Goal: Transaction & Acquisition: Purchase product/service

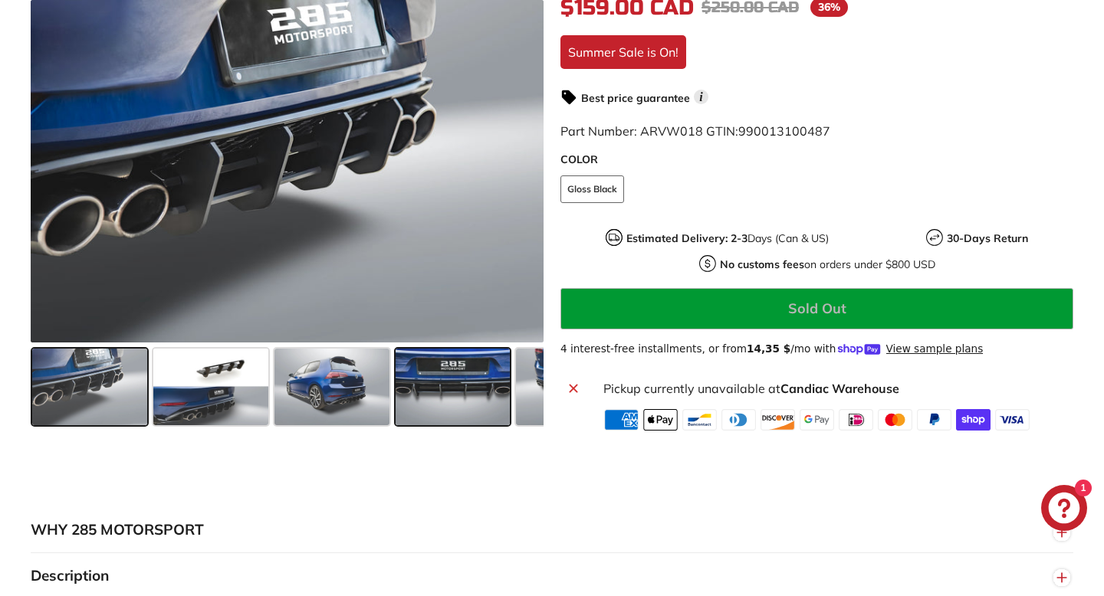
scroll to position [406, 0]
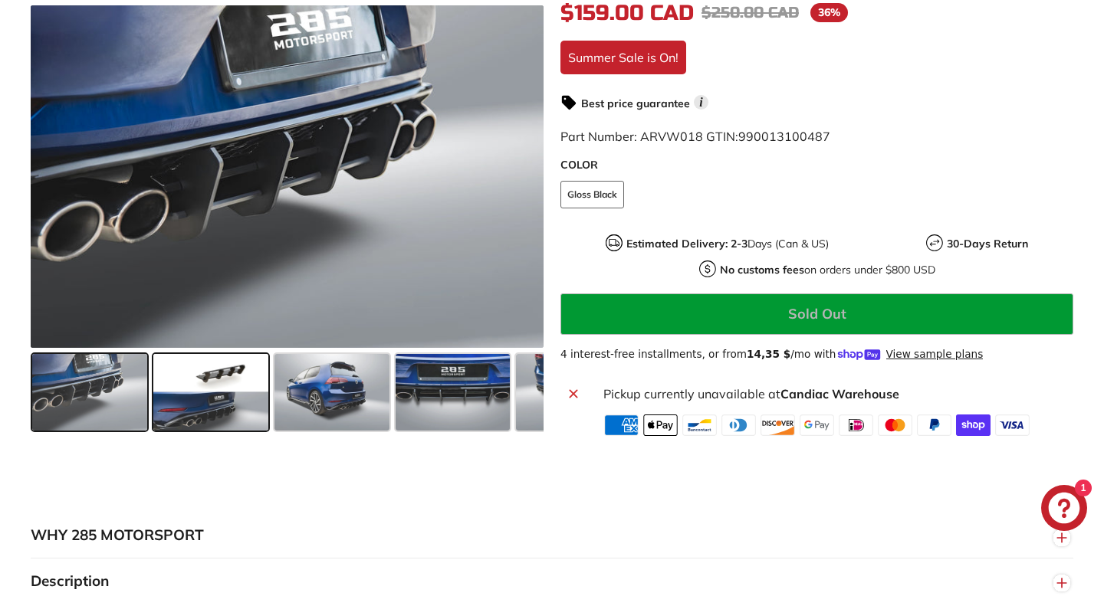
click at [231, 419] on span at bounding box center [210, 391] width 115 height 77
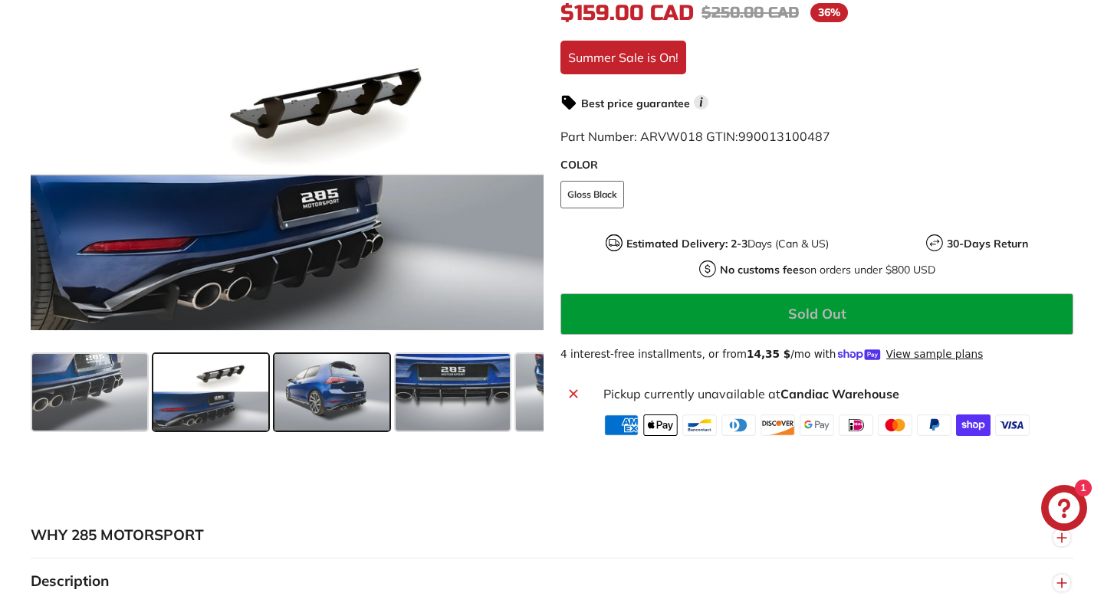
click at [304, 403] on span at bounding box center [331, 391] width 115 height 77
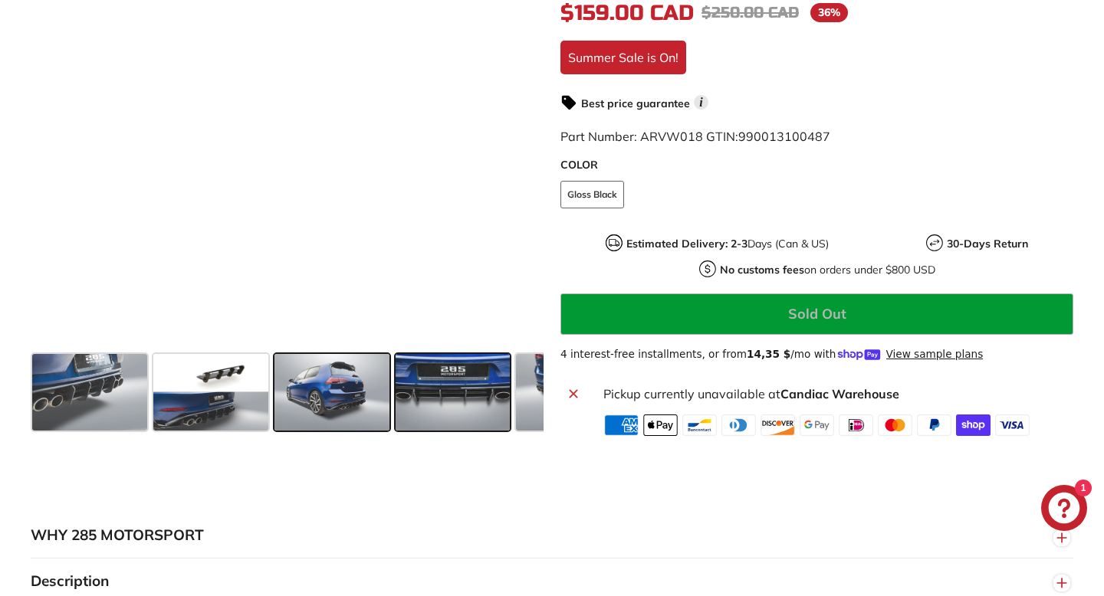
click at [419, 370] on span at bounding box center [453, 391] width 115 height 77
click at [184, 411] on span at bounding box center [210, 391] width 115 height 77
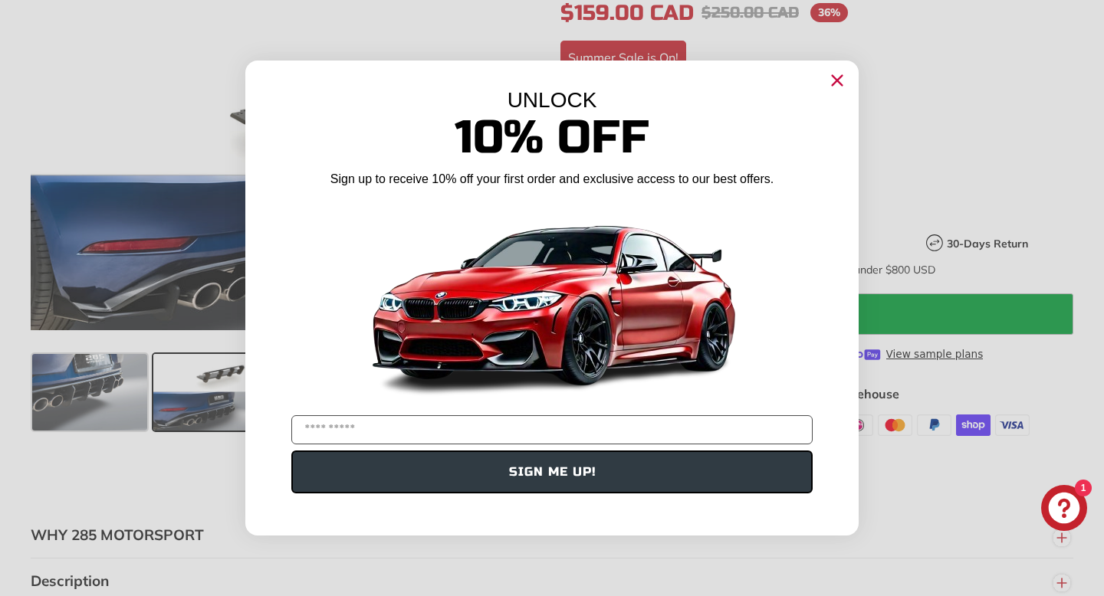
click at [840, 84] on icon "Close dialog" at bounding box center [838, 81] width 10 height 10
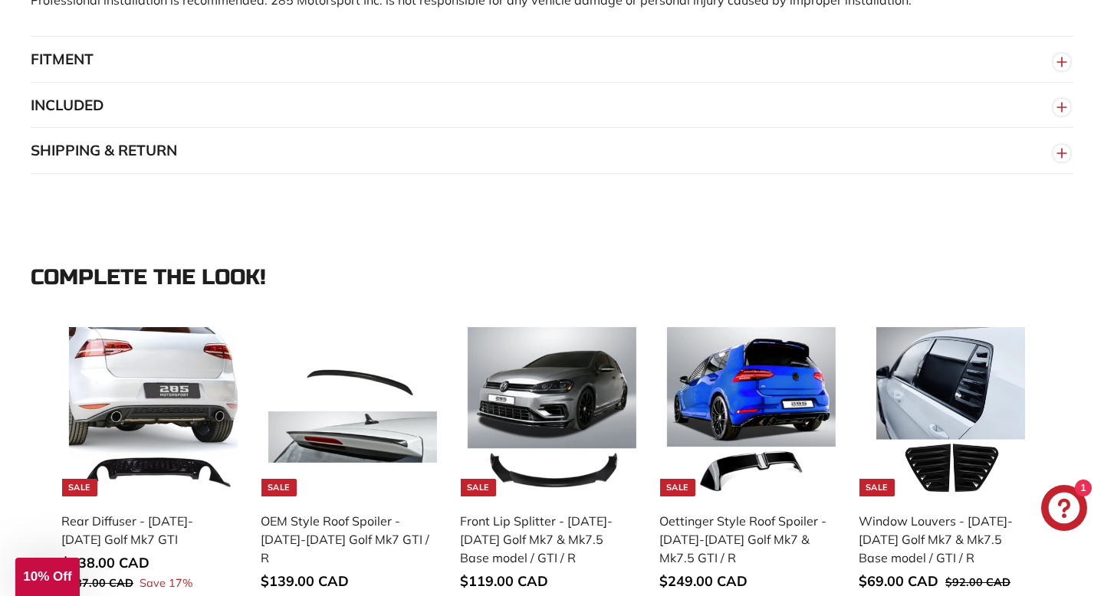
scroll to position [1215, 0]
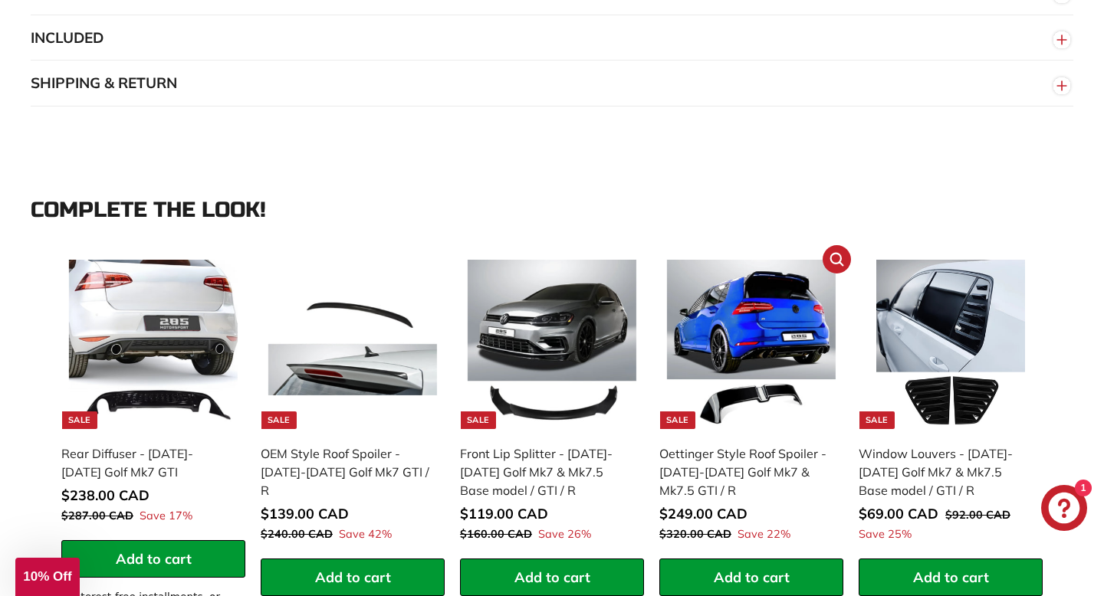
click at [748, 353] on img at bounding box center [751, 344] width 169 height 169
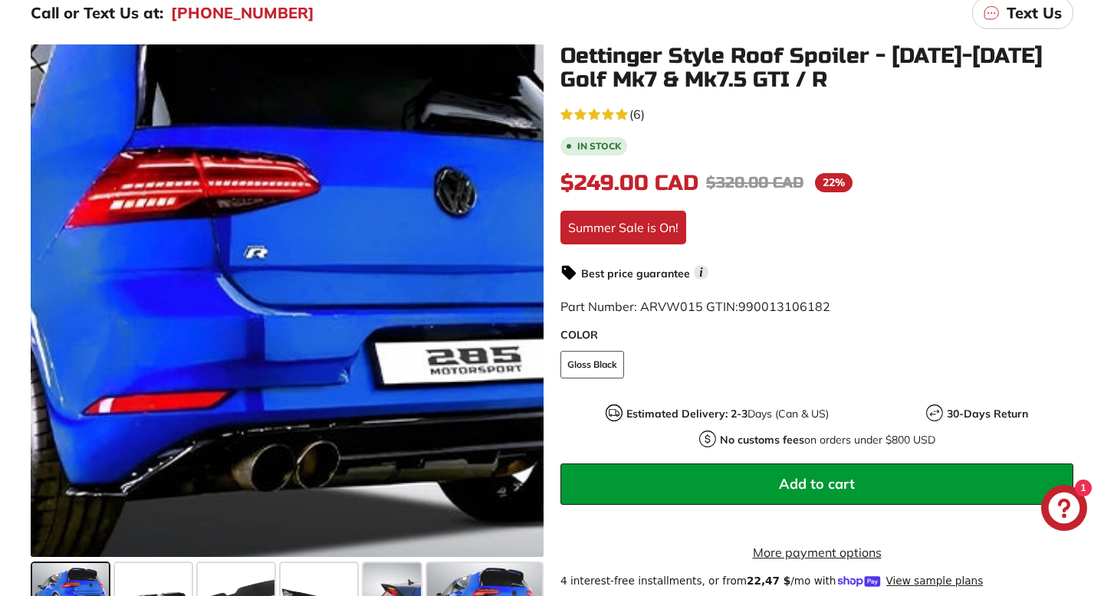
scroll to position [293, 0]
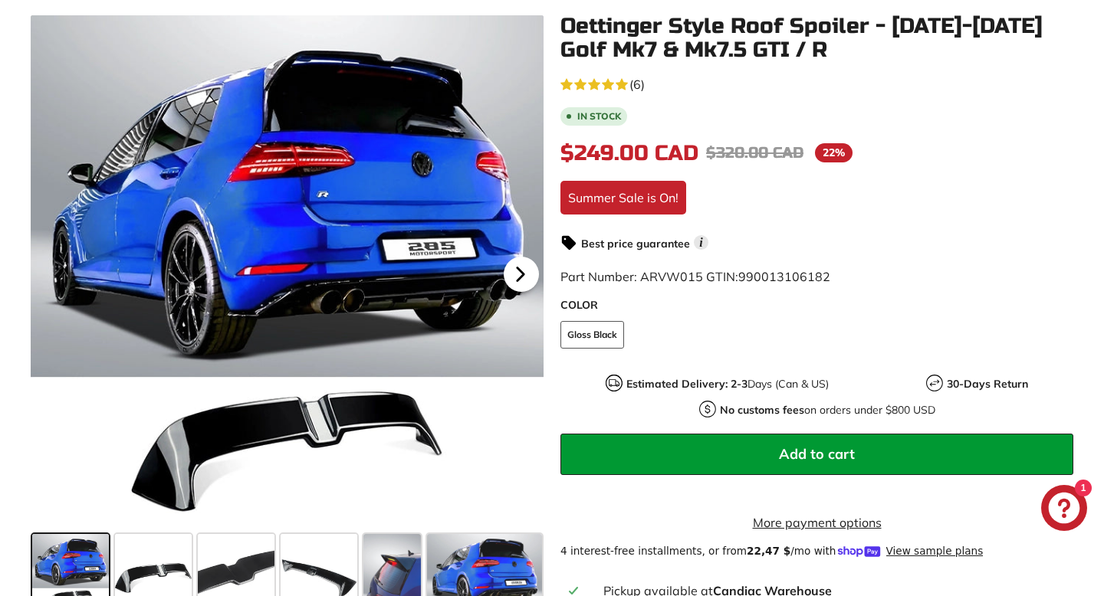
click at [525, 269] on icon at bounding box center [520, 274] width 35 height 35
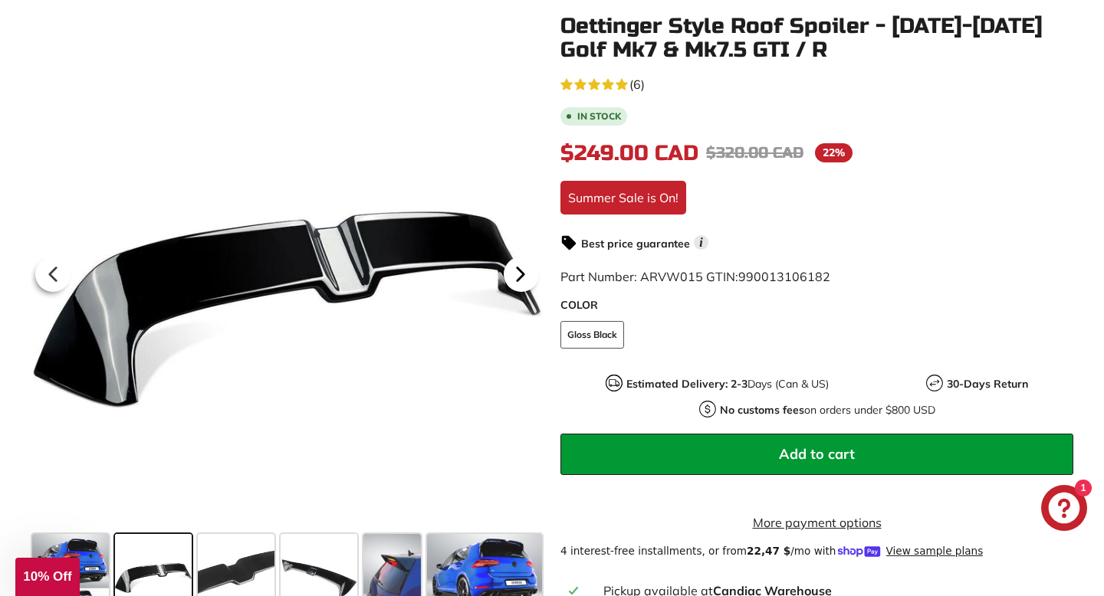
click at [525, 269] on icon at bounding box center [520, 274] width 35 height 35
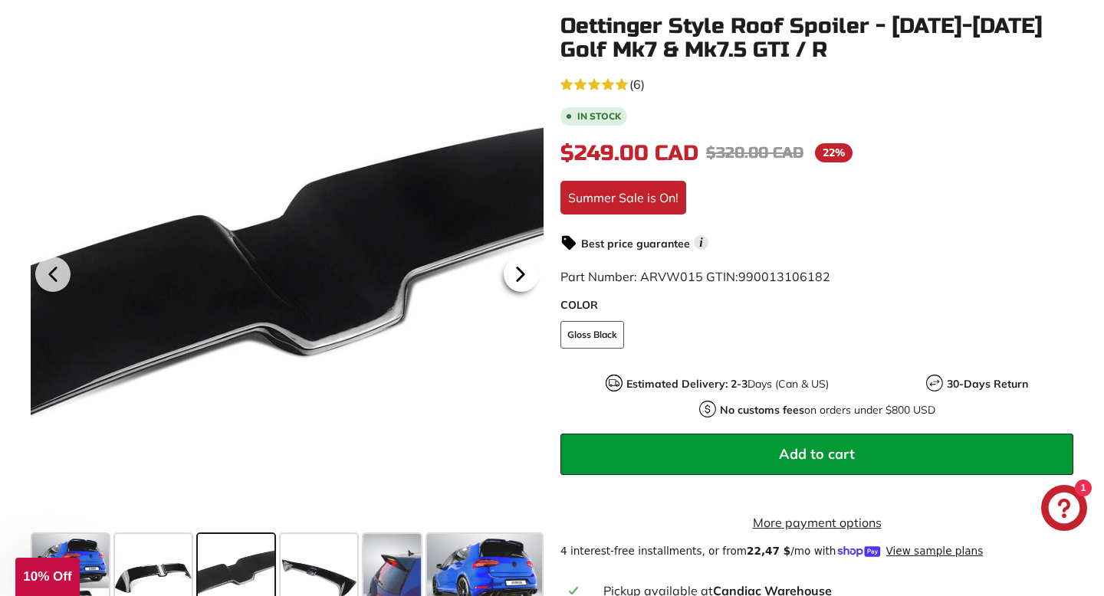
click at [525, 269] on icon at bounding box center [520, 274] width 35 height 35
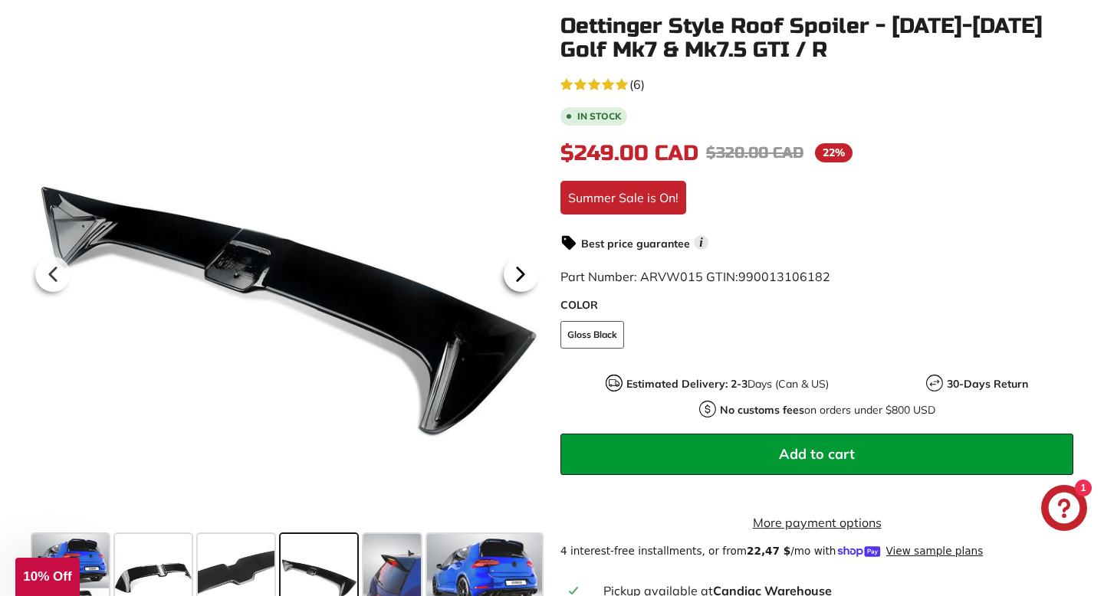
click at [525, 269] on icon at bounding box center [520, 274] width 35 height 35
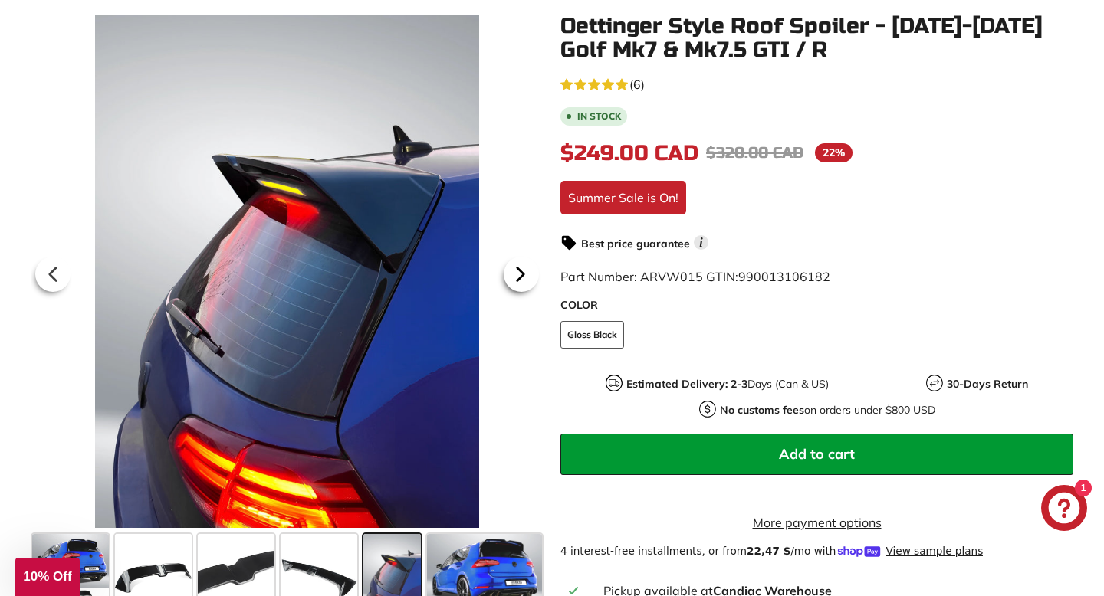
click at [525, 269] on icon at bounding box center [520, 274] width 35 height 35
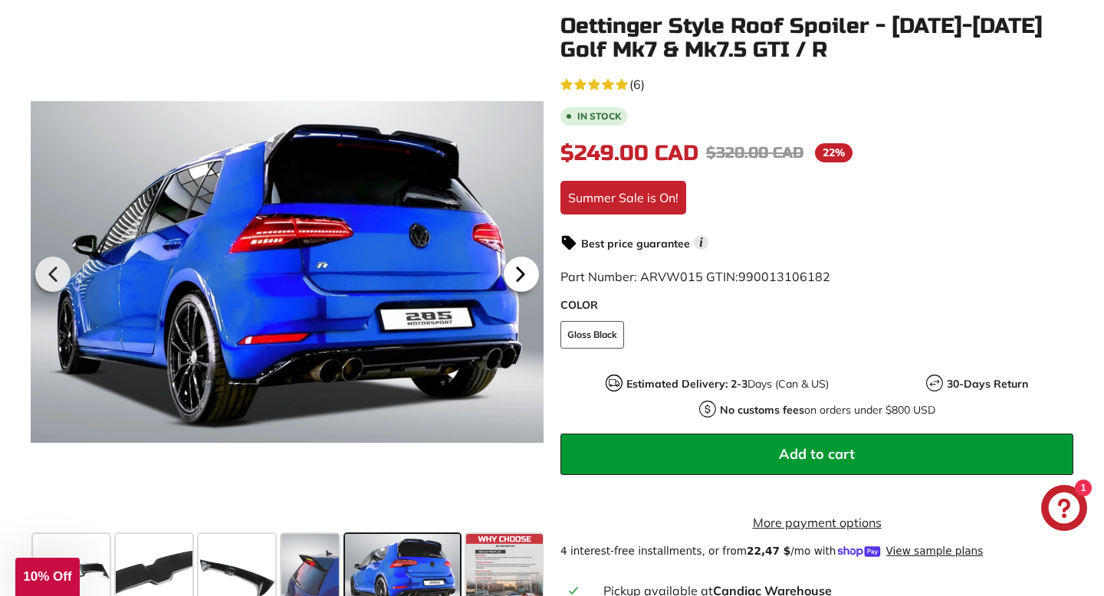
scroll to position [0, 84]
click at [525, 269] on icon at bounding box center [520, 274] width 35 height 35
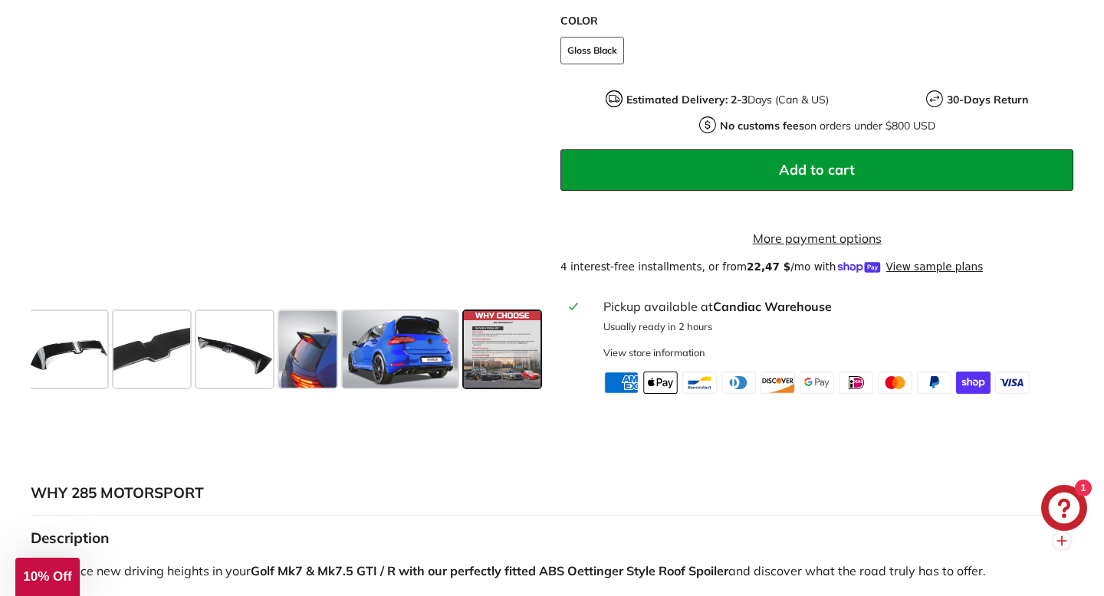
scroll to position [577, 0]
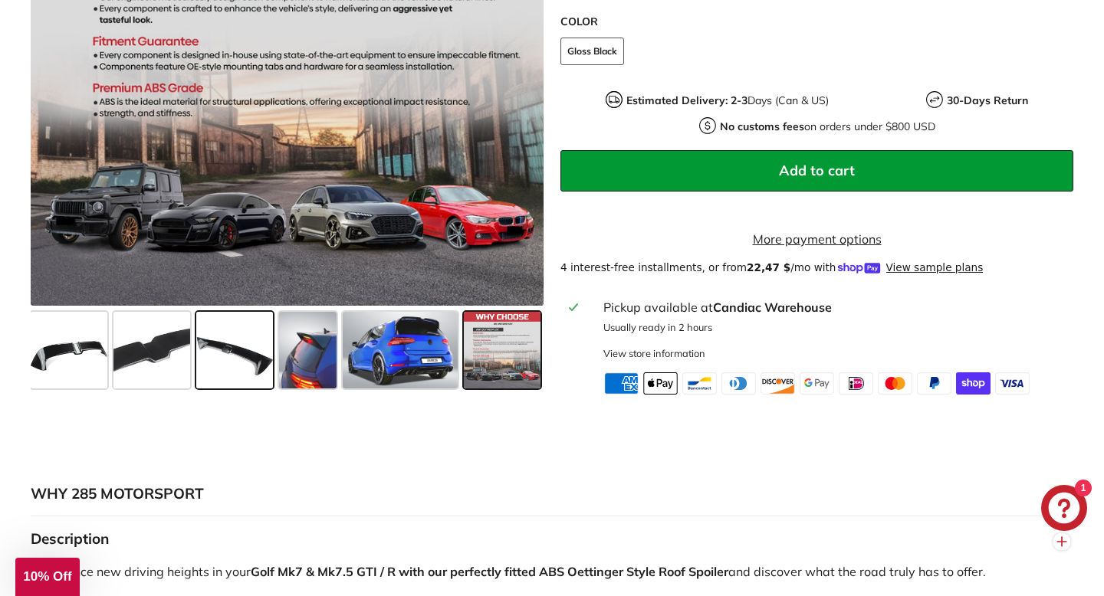
click at [273, 366] on div at bounding box center [234, 350] width 83 height 83
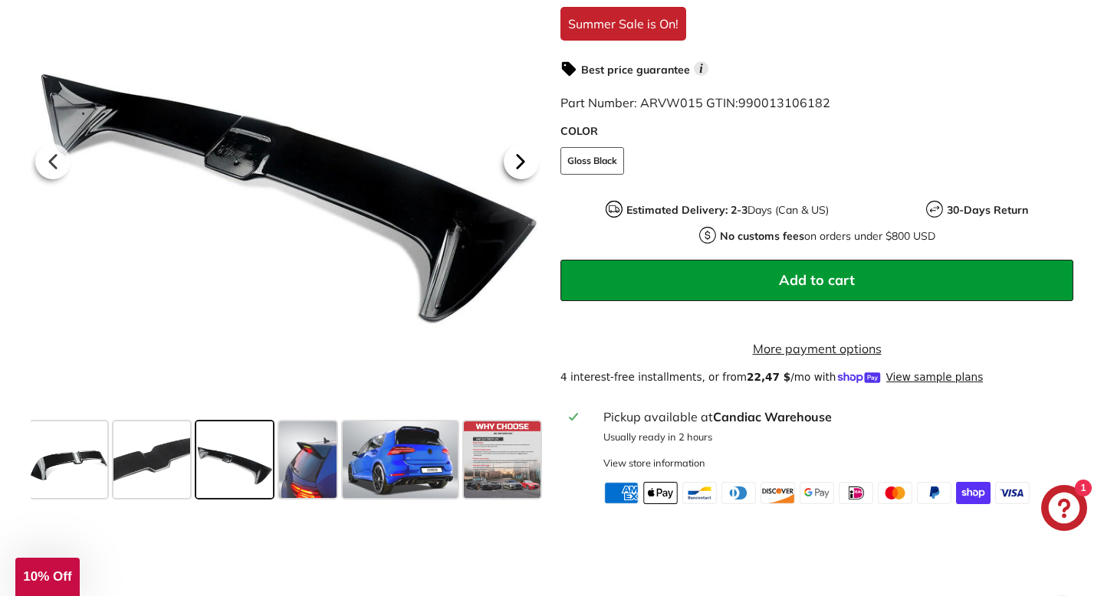
scroll to position [465, 0]
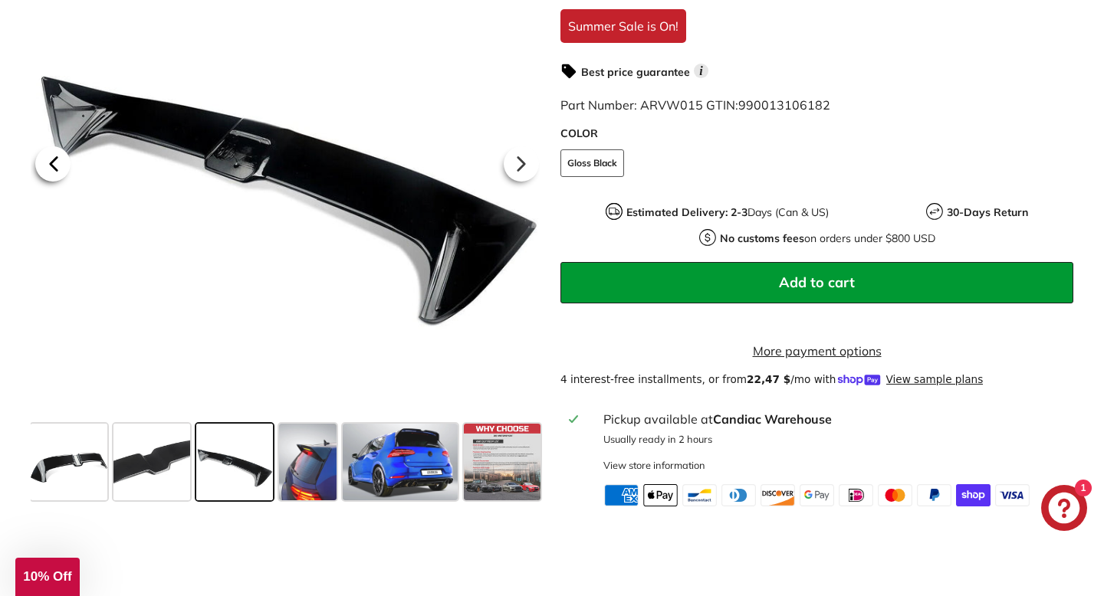
click at [67, 176] on icon at bounding box center [53, 163] width 35 height 35
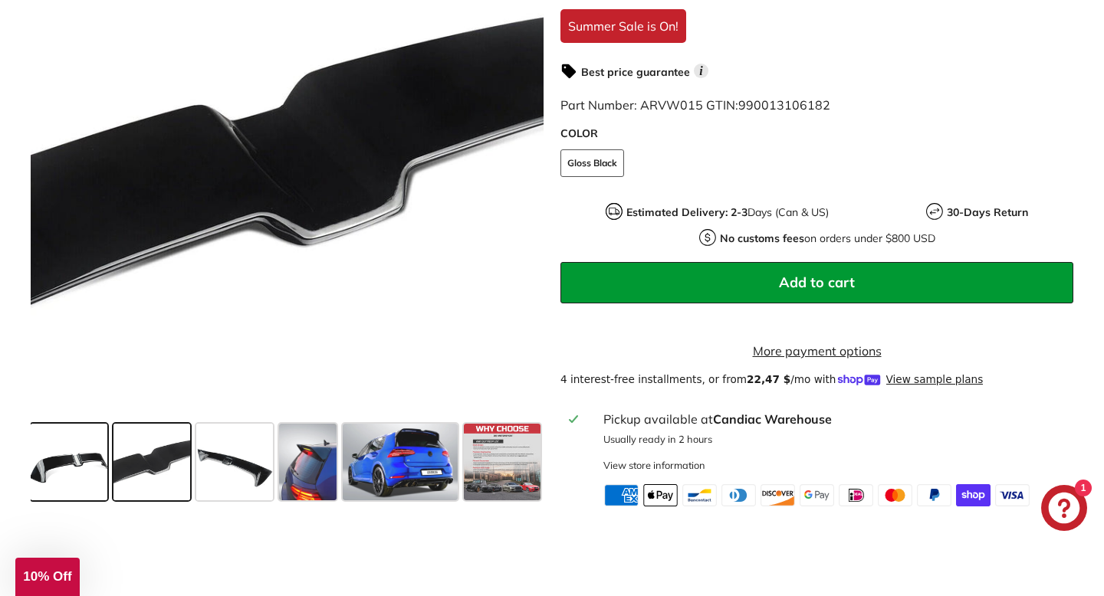
click at [64, 465] on span at bounding box center [69, 462] width 77 height 77
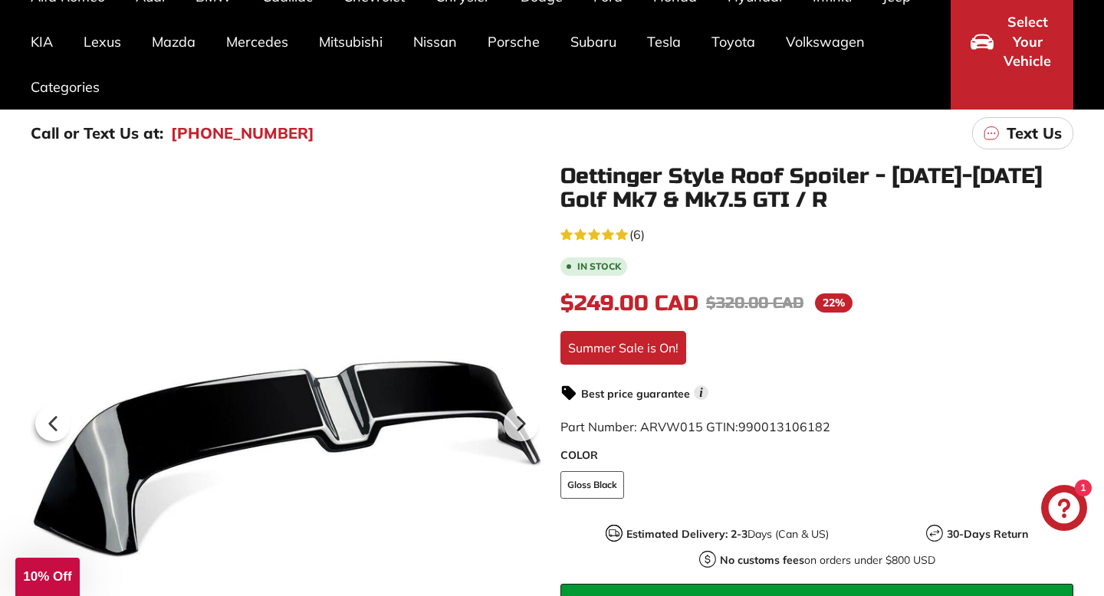
scroll to position [0, 0]
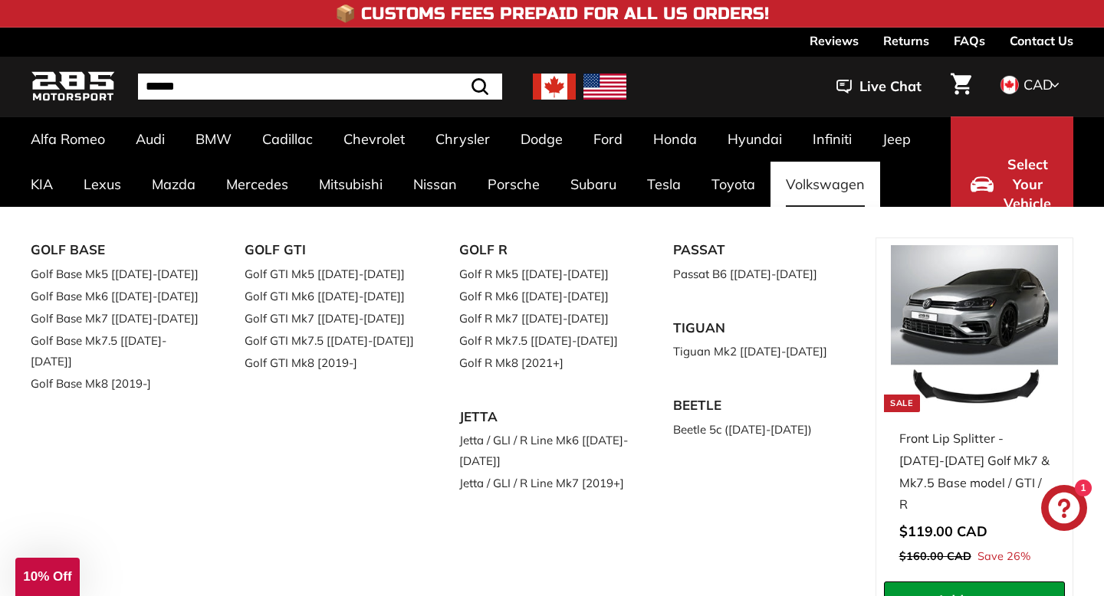
click at [836, 199] on link "Volkswagen" at bounding box center [826, 184] width 110 height 45
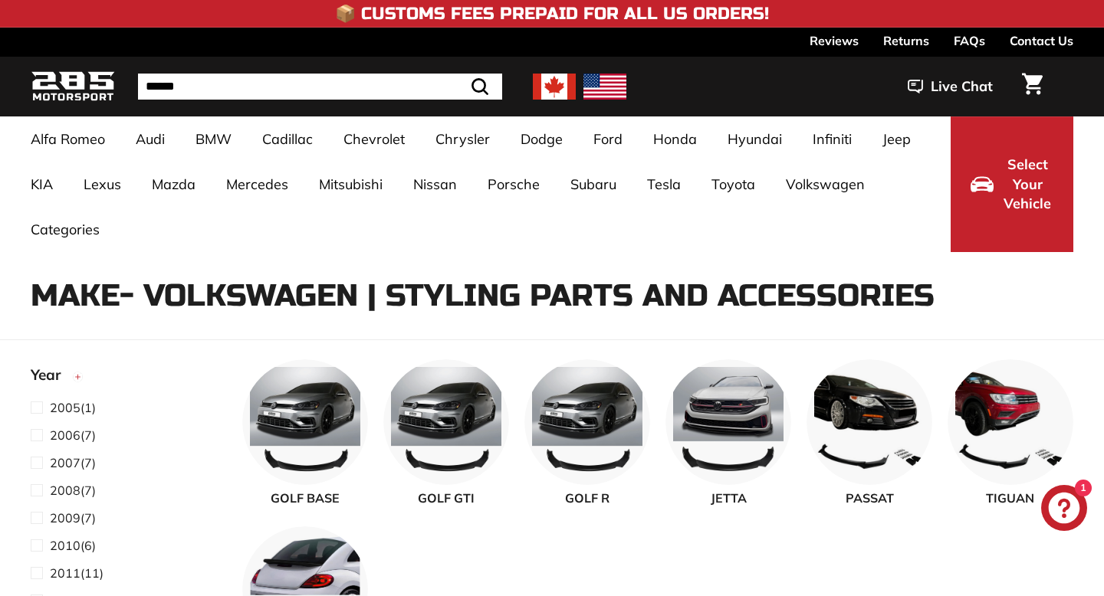
select select "**********"
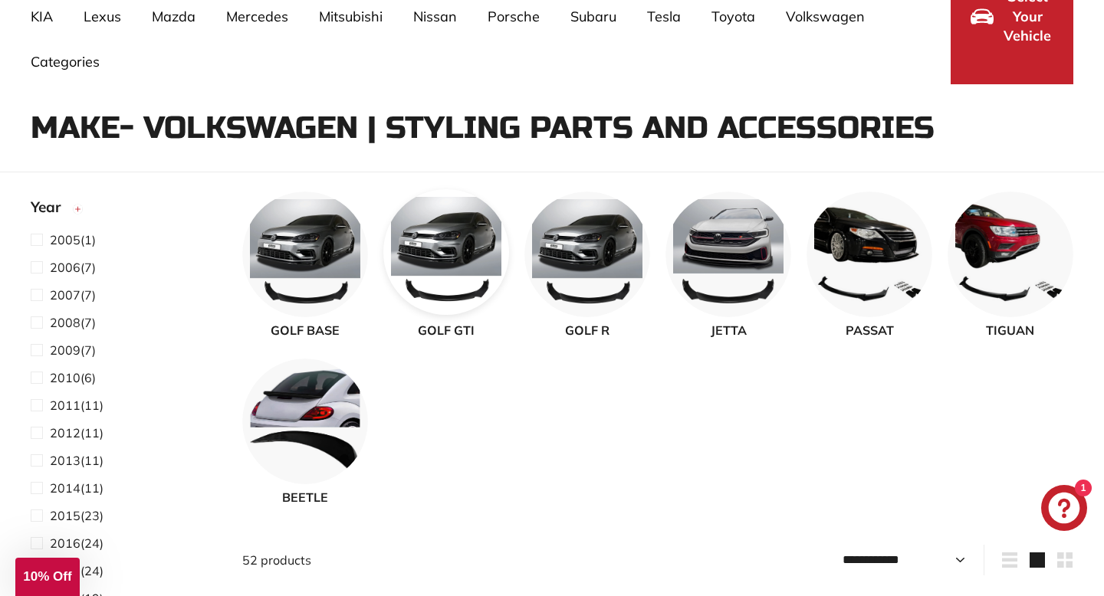
scroll to position [181, 0]
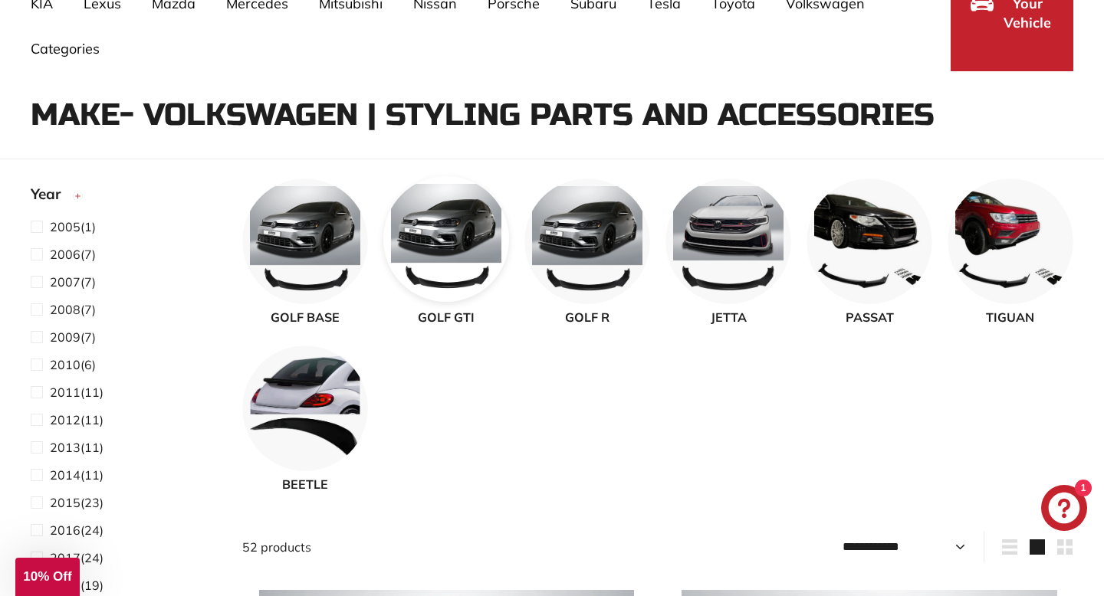
click at [442, 251] on img at bounding box center [446, 239] width 126 height 126
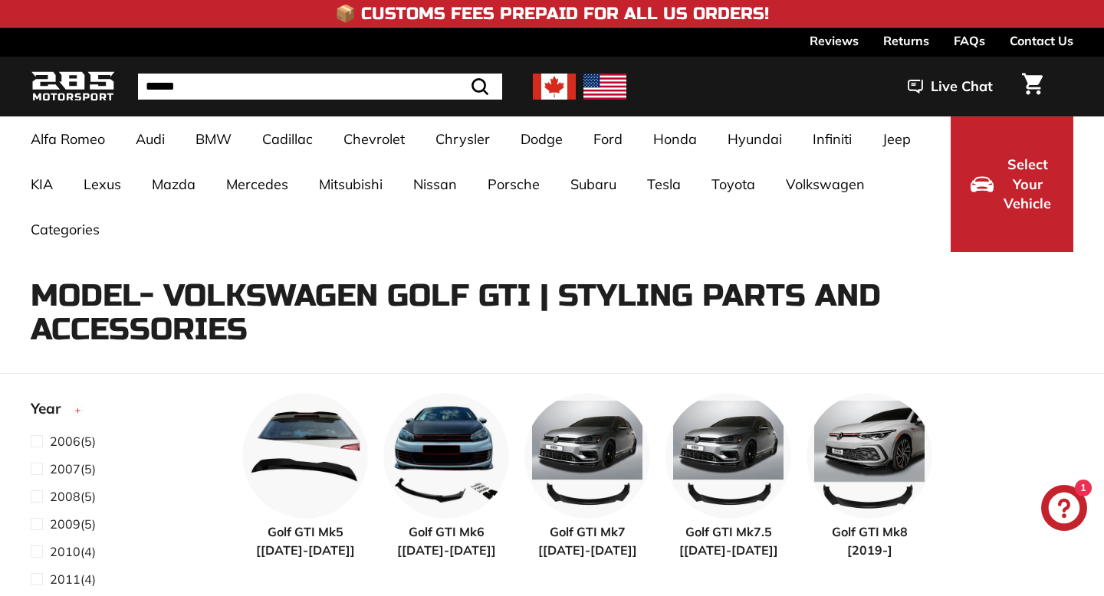
select select "**********"
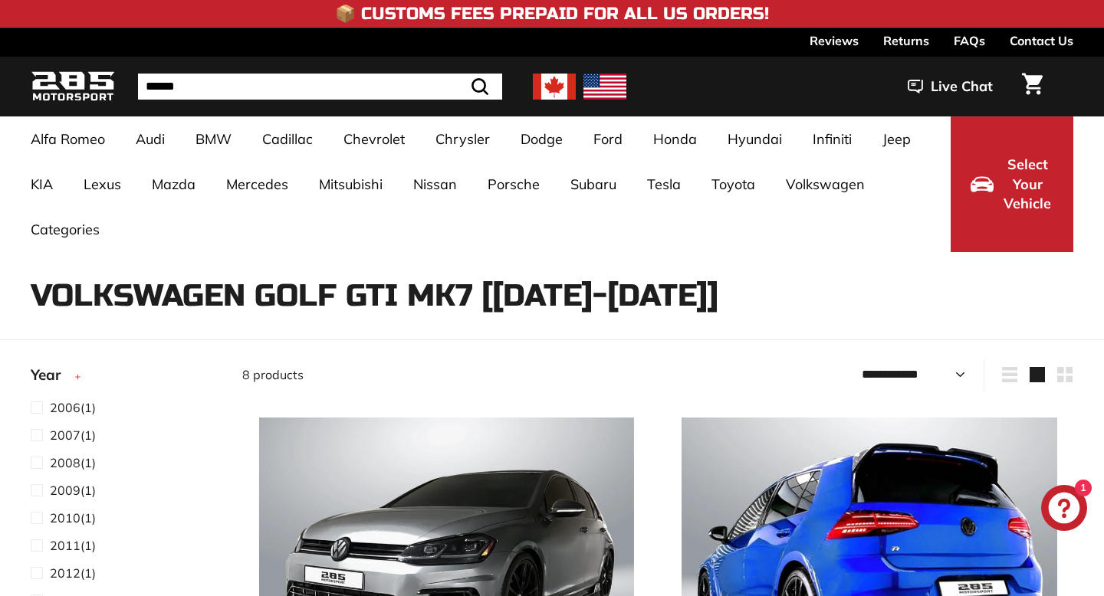
select select "**********"
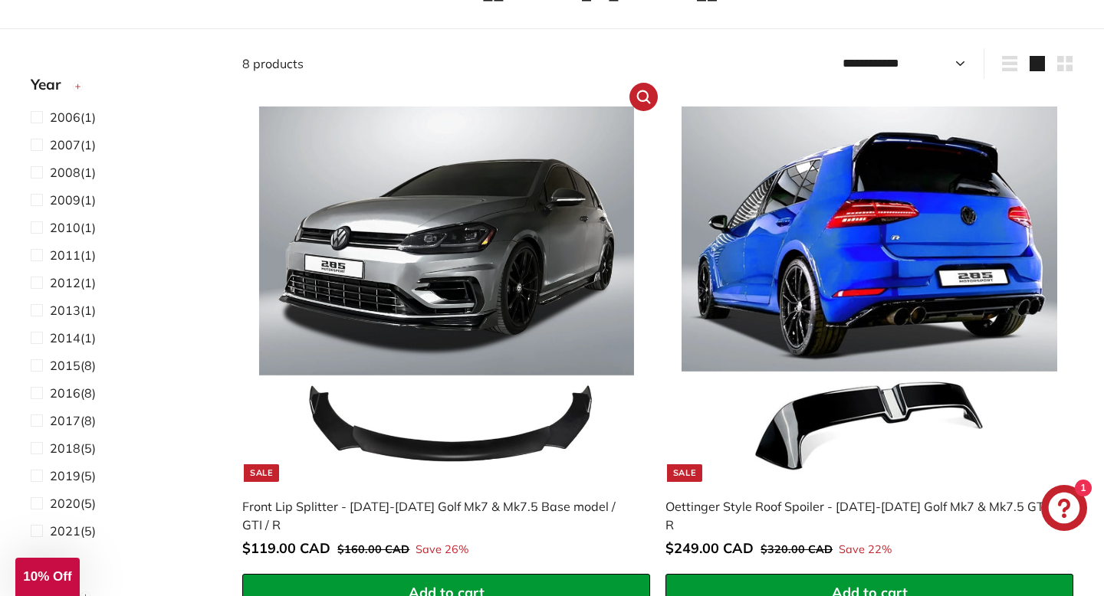
scroll to position [308, 0]
